Goal: Task Accomplishment & Management: Complete application form

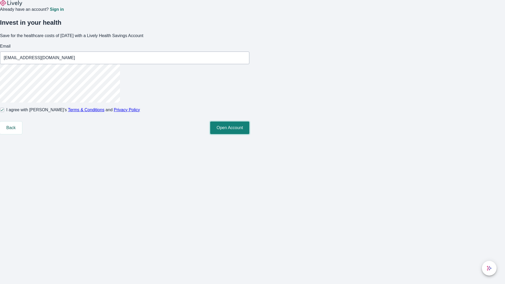
click at [249, 134] on button "Open Account" at bounding box center [229, 127] width 39 height 13
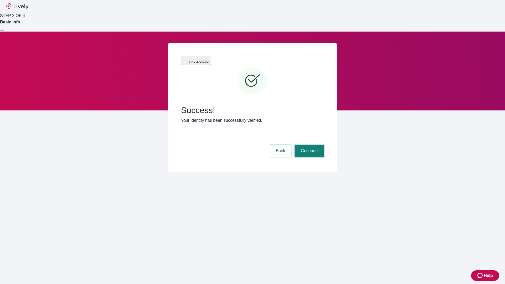
click at [308, 145] on button "Continue" at bounding box center [308, 151] width 29 height 13
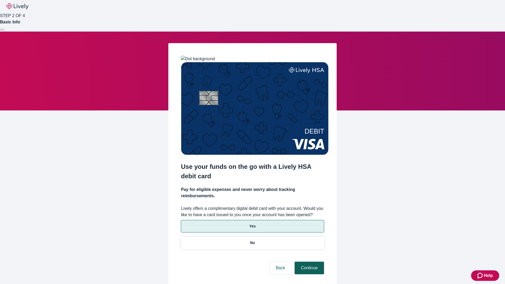
click at [252, 223] on p "Yes" at bounding box center [252, 226] width 6 height 6
click at [308, 261] on button "Continue" at bounding box center [308, 267] width 29 height 13
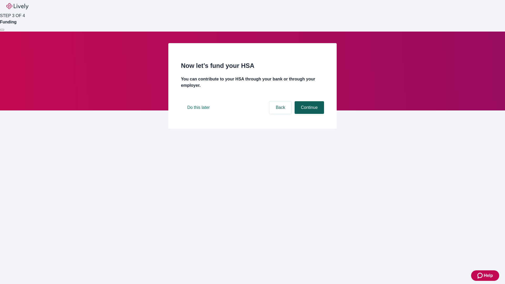
click at [308, 114] on button "Continue" at bounding box center [308, 107] width 29 height 13
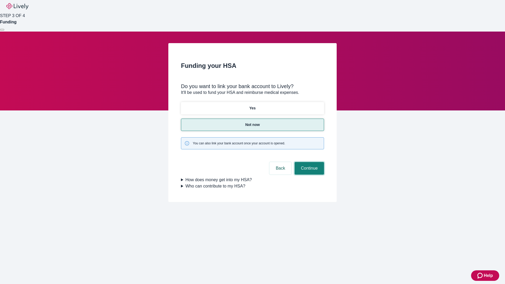
click at [308, 162] on button "Continue" at bounding box center [308, 168] width 29 height 13
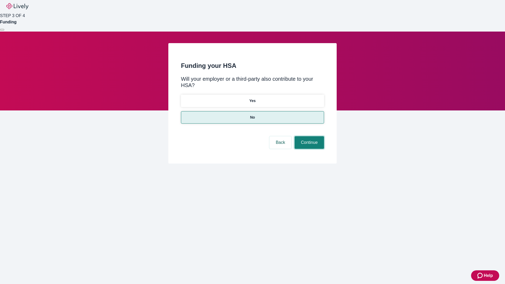
click at [308, 136] on button "Continue" at bounding box center [308, 142] width 29 height 13
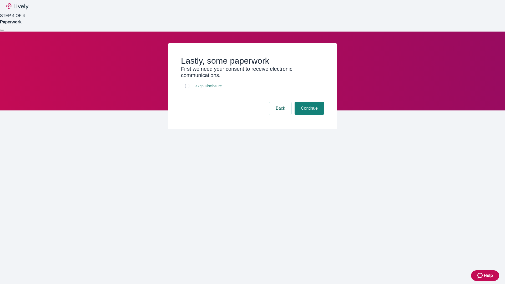
click at [187, 88] on input "E-Sign Disclosure" at bounding box center [187, 86] width 4 height 4
checkbox input "true"
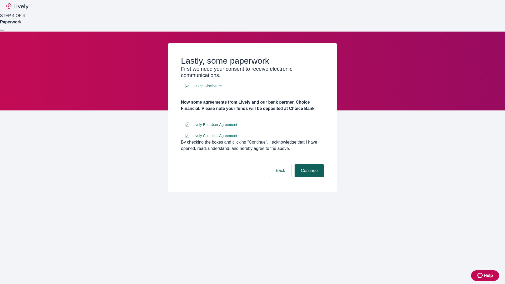
click at [308, 177] on button "Continue" at bounding box center [308, 170] width 29 height 13
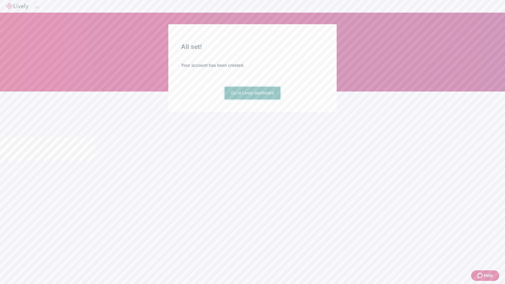
click at [252, 99] on link "Go to Lively dashboard" at bounding box center [252, 93] width 56 height 13
